Goal: Check status: Check status

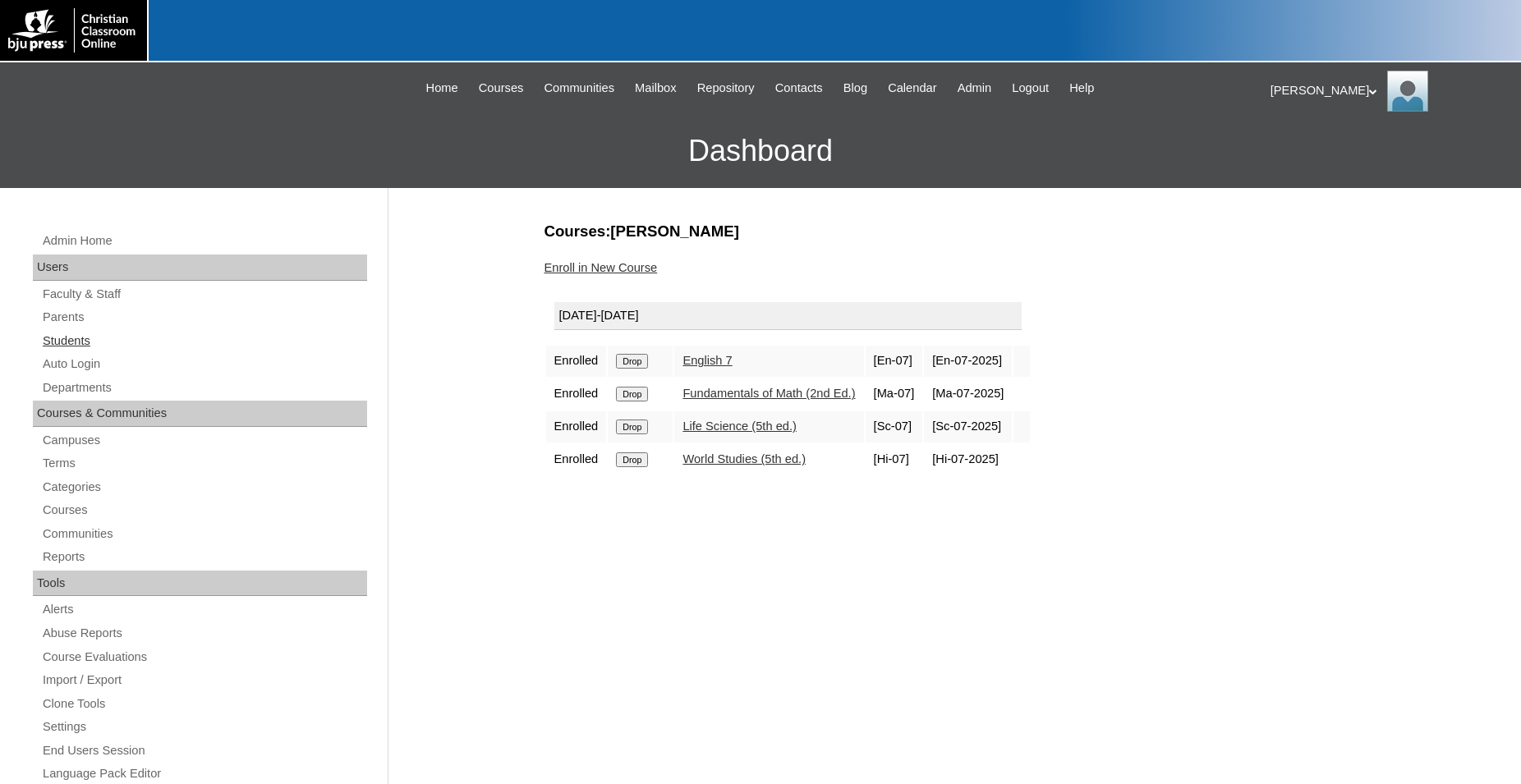
click at [81, 339] on link "Students" at bounding box center [204, 341] width 326 height 21
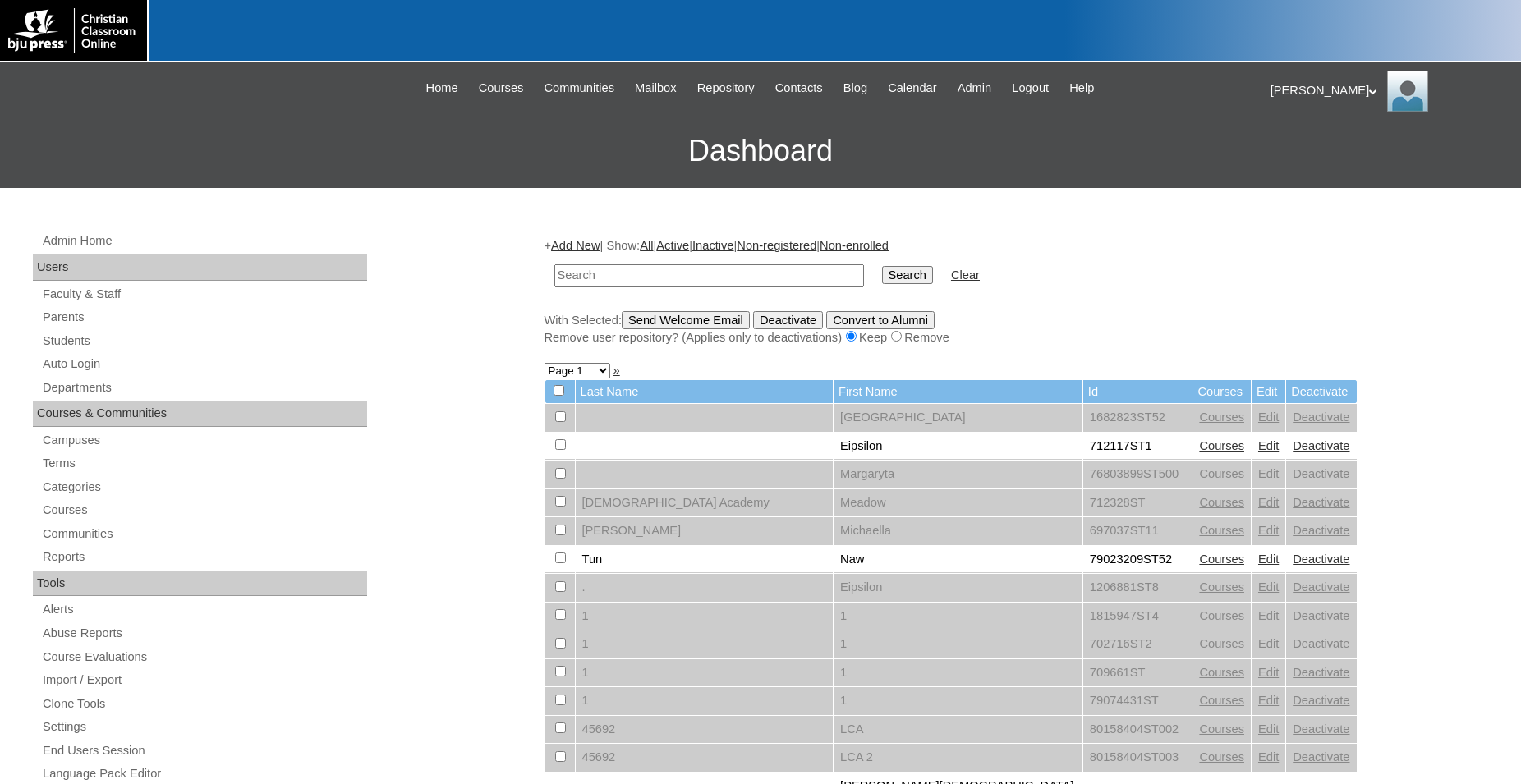
click at [670, 269] on input "text" at bounding box center [709, 275] width 309 height 22
type input "79959760"
click at [882, 266] on input "Search" at bounding box center [907, 275] width 51 height 18
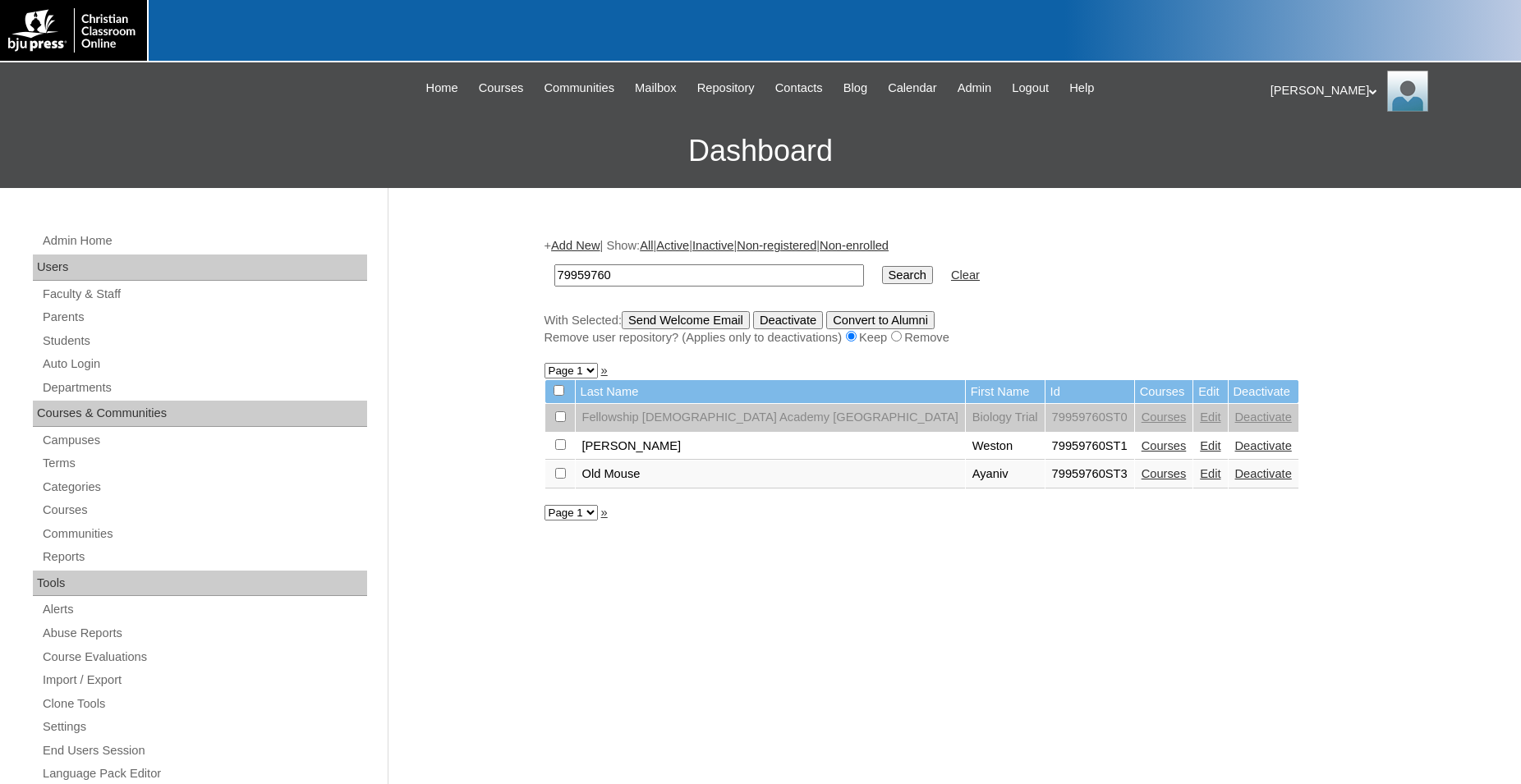
click at [1141, 452] on link "Courses" at bounding box center [1163, 445] width 45 height 13
drag, startPoint x: 649, startPoint y: 276, endPoint x: 491, endPoint y: 276, distance: 158.0
click at [555, 276] on input "79959760" at bounding box center [709, 275] width 309 height 22
type input "78834213"
click at [882, 266] on input "Search" at bounding box center [907, 275] width 51 height 18
